Goal: Find specific page/section: Find specific page/section

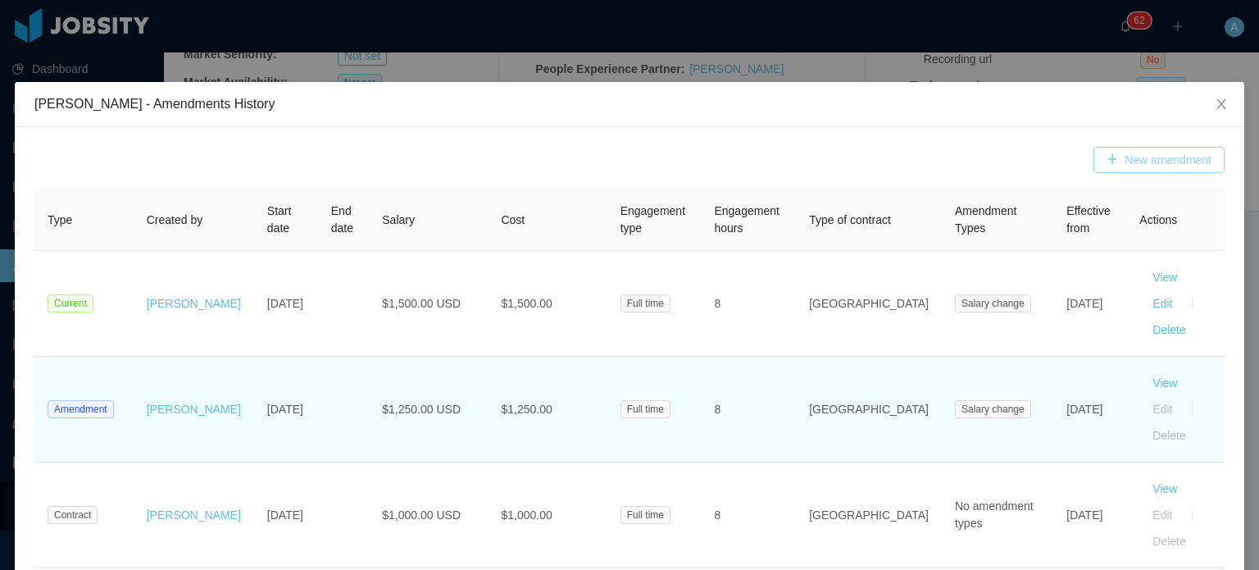
scroll to position [1, 0]
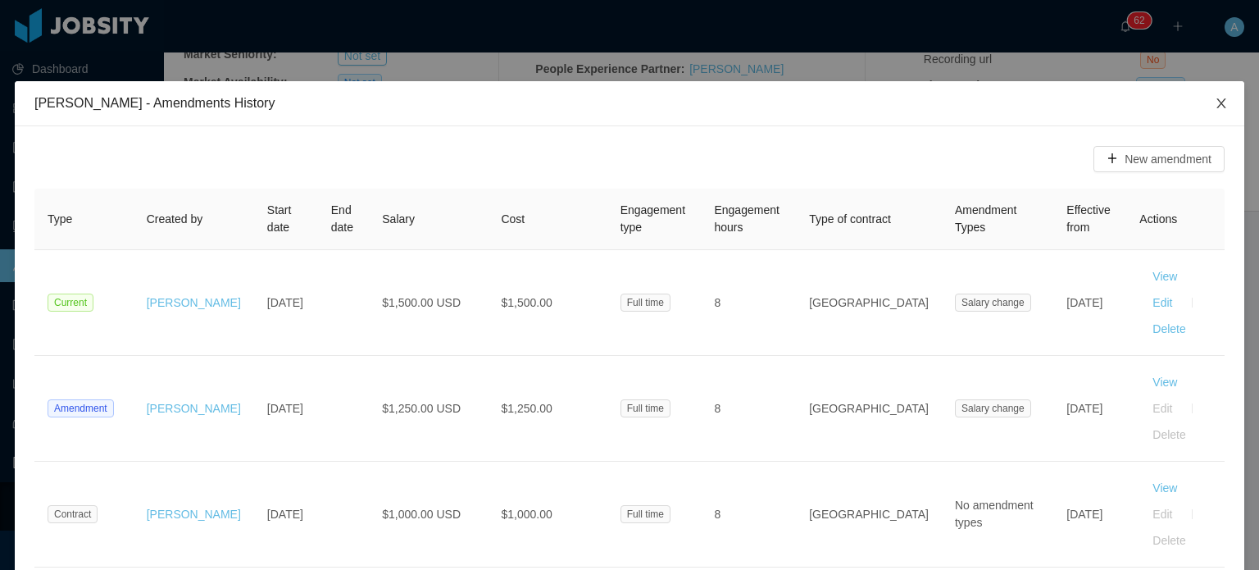
click at [1215, 104] on icon "icon: close" at bounding box center [1221, 103] width 13 height 13
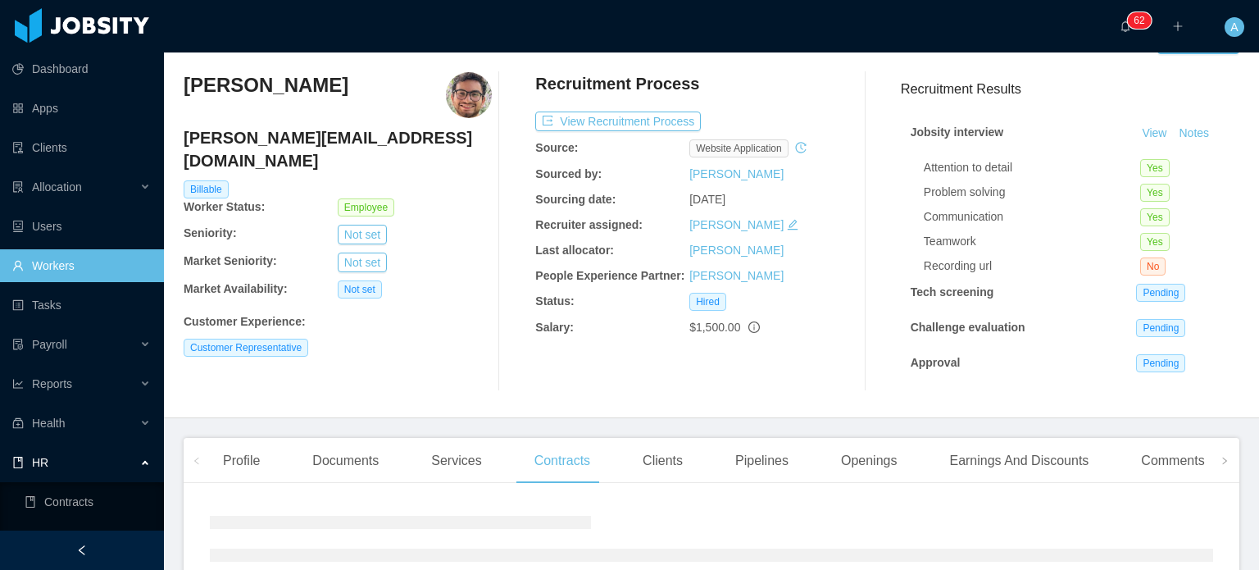
scroll to position [0, 0]
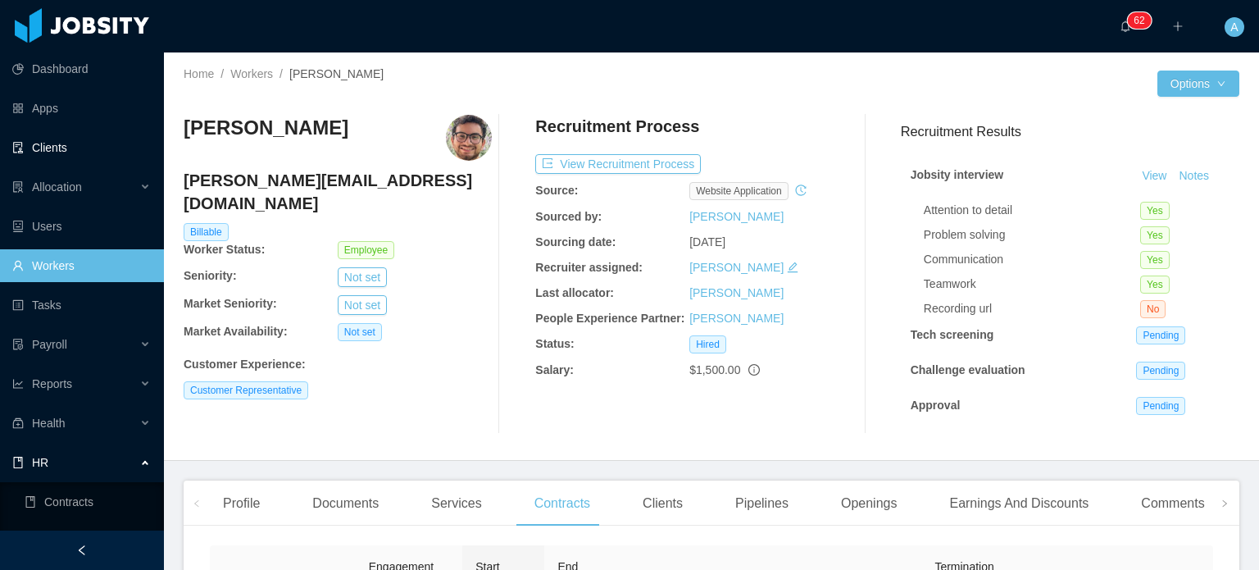
click at [61, 143] on link "Clients" at bounding box center [81, 147] width 139 height 33
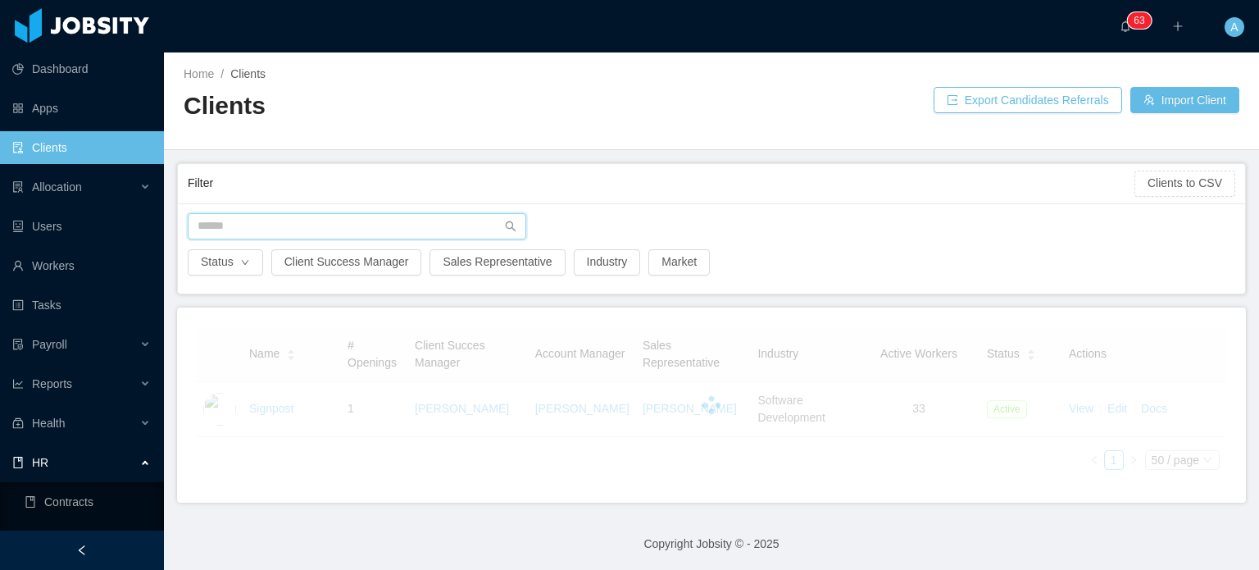
click at [260, 216] on input "text" at bounding box center [357, 226] width 339 height 26
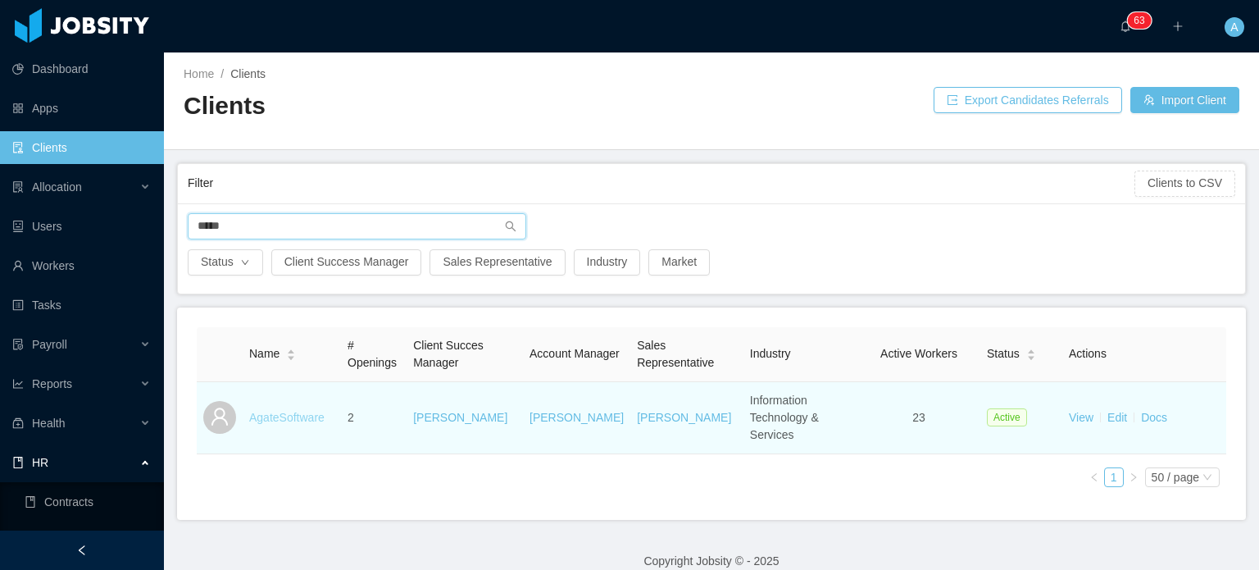
type input "*****"
click at [289, 411] on link "AgateSoftware" at bounding box center [286, 417] width 75 height 13
